Goal: Book appointment/travel/reservation

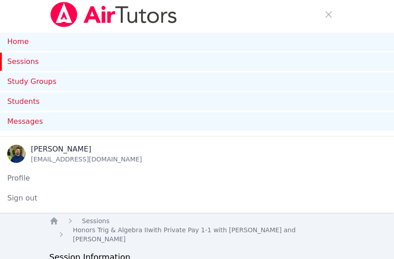
scroll to position [261, 0]
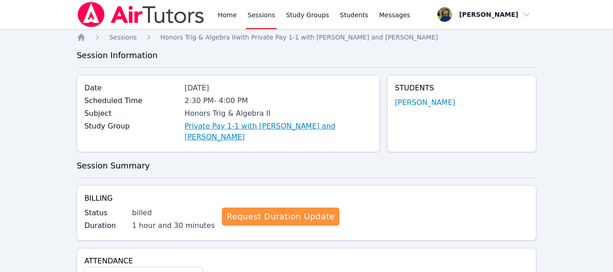
click at [289, 131] on link "Private Pay 1-1 with [PERSON_NAME] and [PERSON_NAME]" at bounding box center [279, 132] width 188 height 22
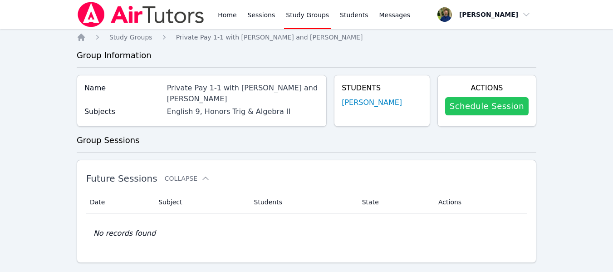
click at [400, 108] on link "Schedule Session" at bounding box center [486, 106] width 83 height 18
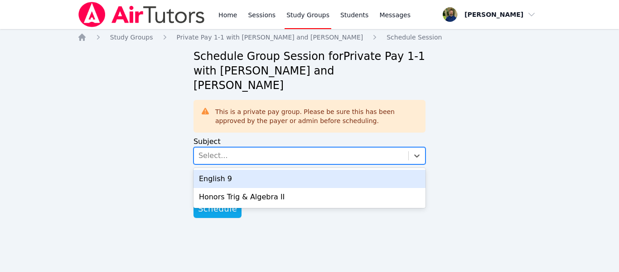
click at [325, 147] on div "Select..." at bounding box center [301, 155] width 214 height 16
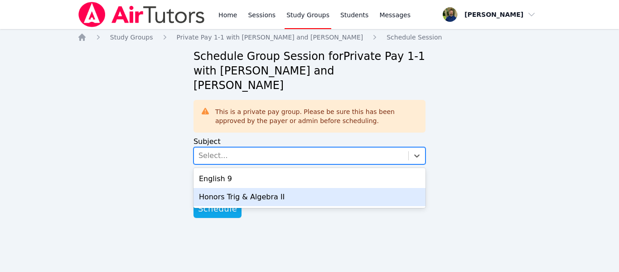
click at [233, 188] on div "Honors Trig & Algebra II" at bounding box center [310, 197] width 232 height 18
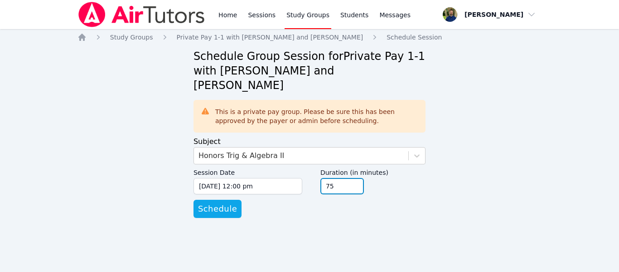
click at [355, 178] on input "75" at bounding box center [343, 186] width 44 height 16
type input "90"
click at [355, 178] on input "90" at bounding box center [343, 186] width 44 height 16
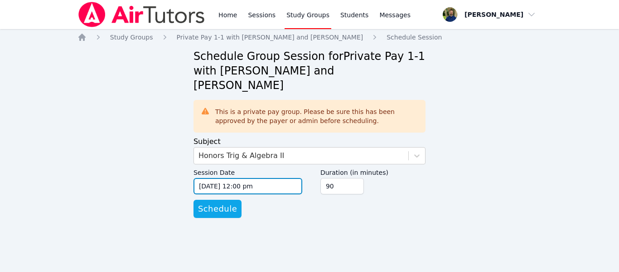
click at [271, 178] on input "08/14/2025 12:00 pm" at bounding box center [248, 186] width 109 height 16
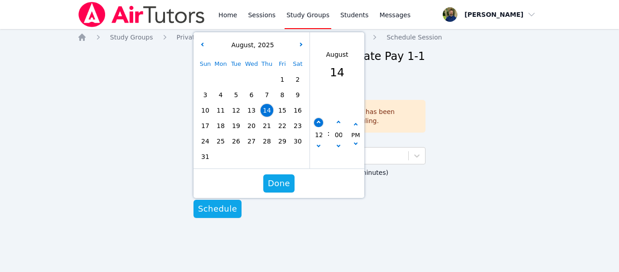
click at [317, 121] on icon "button" at bounding box center [319, 123] width 4 height 4
type input "08/14/2025 01:00 pm"
type input "01"
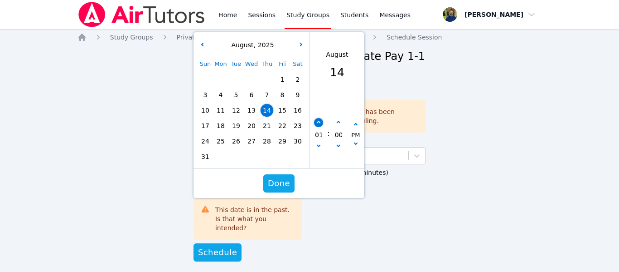
click at [317, 121] on icon "button" at bounding box center [319, 123] width 4 height 4
type input "08/14/2025 02:00 pm"
type input "02"
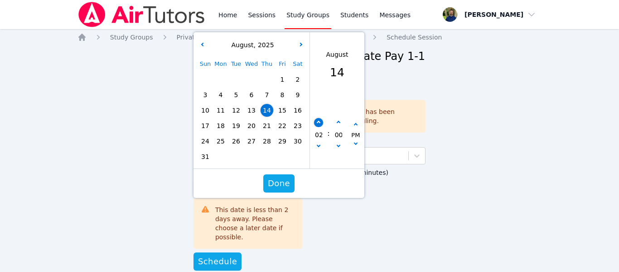
click at [317, 121] on icon "button" at bounding box center [319, 123] width 4 height 4
type input "08/14/2025 03:00 pm"
type input "03"
click at [317, 121] on icon "button" at bounding box center [319, 123] width 4 height 4
type input "08/14/2025 04:00 pm"
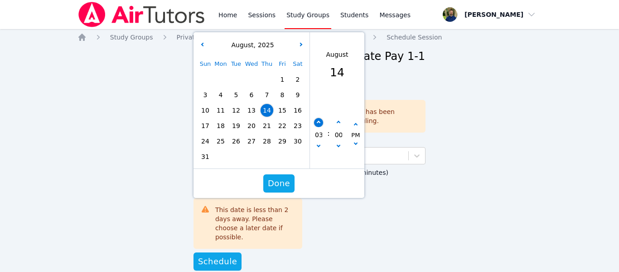
type input "04"
click at [317, 121] on icon "button" at bounding box center [319, 123] width 4 height 4
type input "08/14/2025 05:00 pm"
type input "05"
click at [317, 121] on icon "button" at bounding box center [319, 123] width 4 height 4
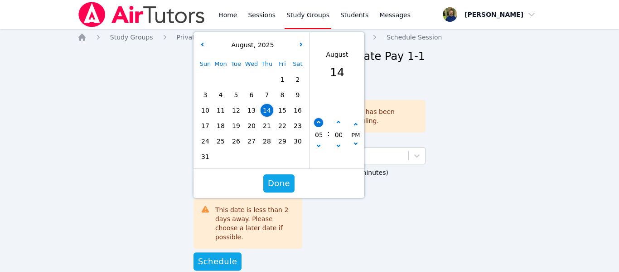
type input "08/14/2025 06:00 pm"
type input "06"
click at [277, 177] on span "Done" at bounding box center [279, 183] width 22 height 13
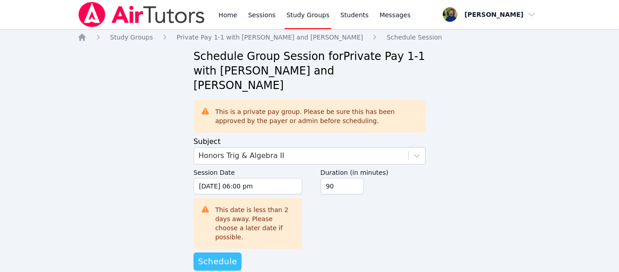
click at [210, 255] on span "Schedule" at bounding box center [217, 261] width 39 height 13
